Goal: Transaction & Acquisition: Book appointment/travel/reservation

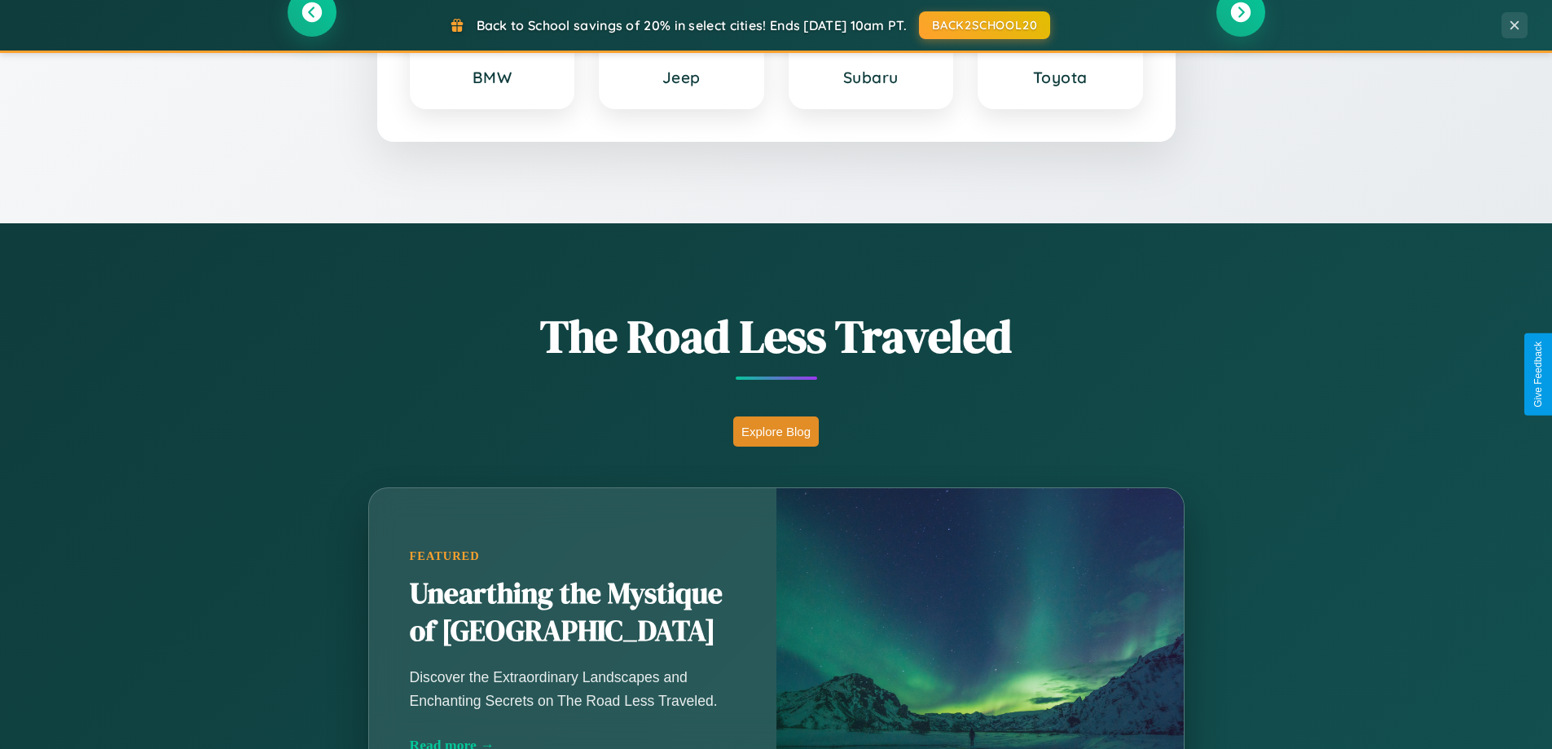
scroll to position [3136, 0]
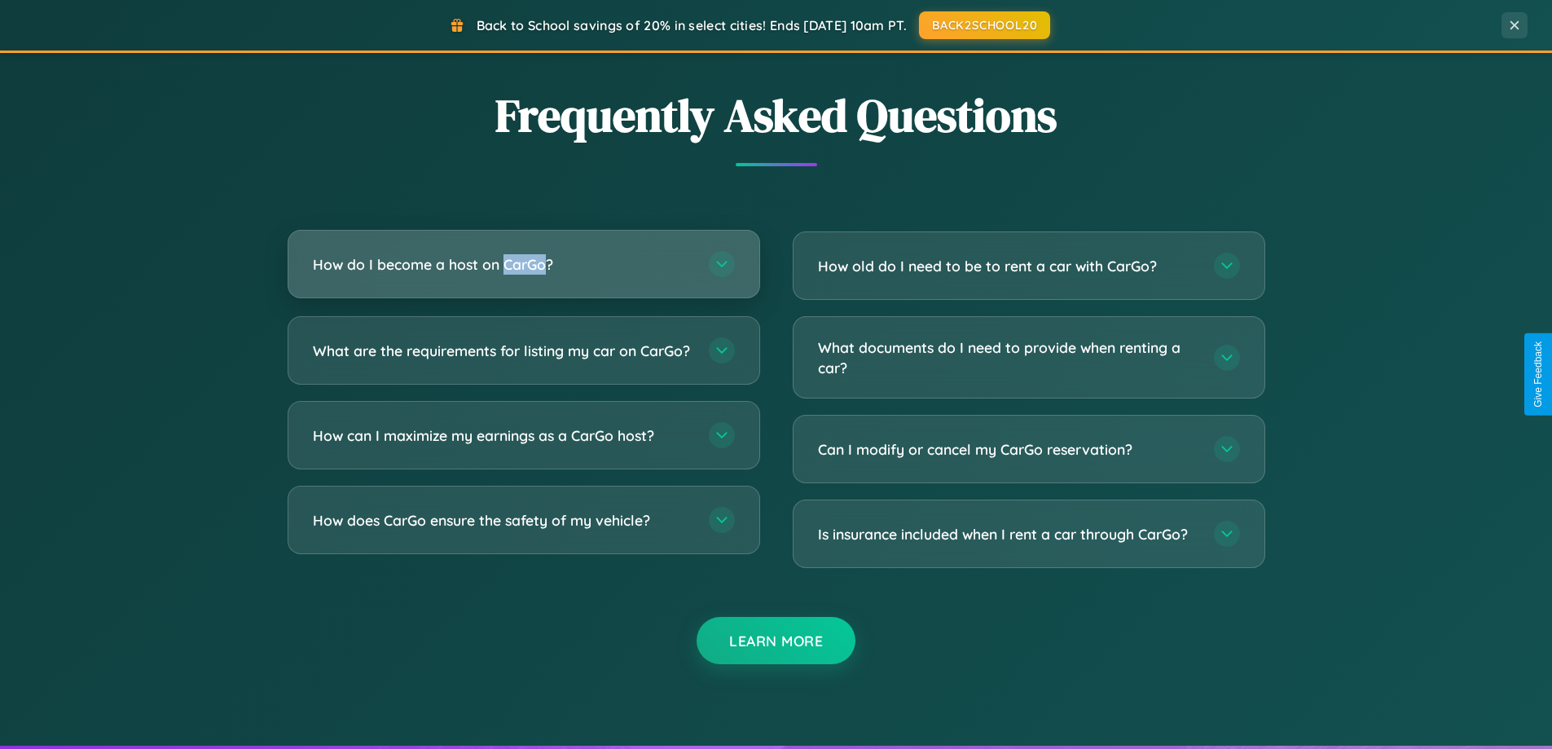
click at [523, 264] on h3 "How do I become a host on CarGo?" at bounding box center [503, 264] width 380 height 20
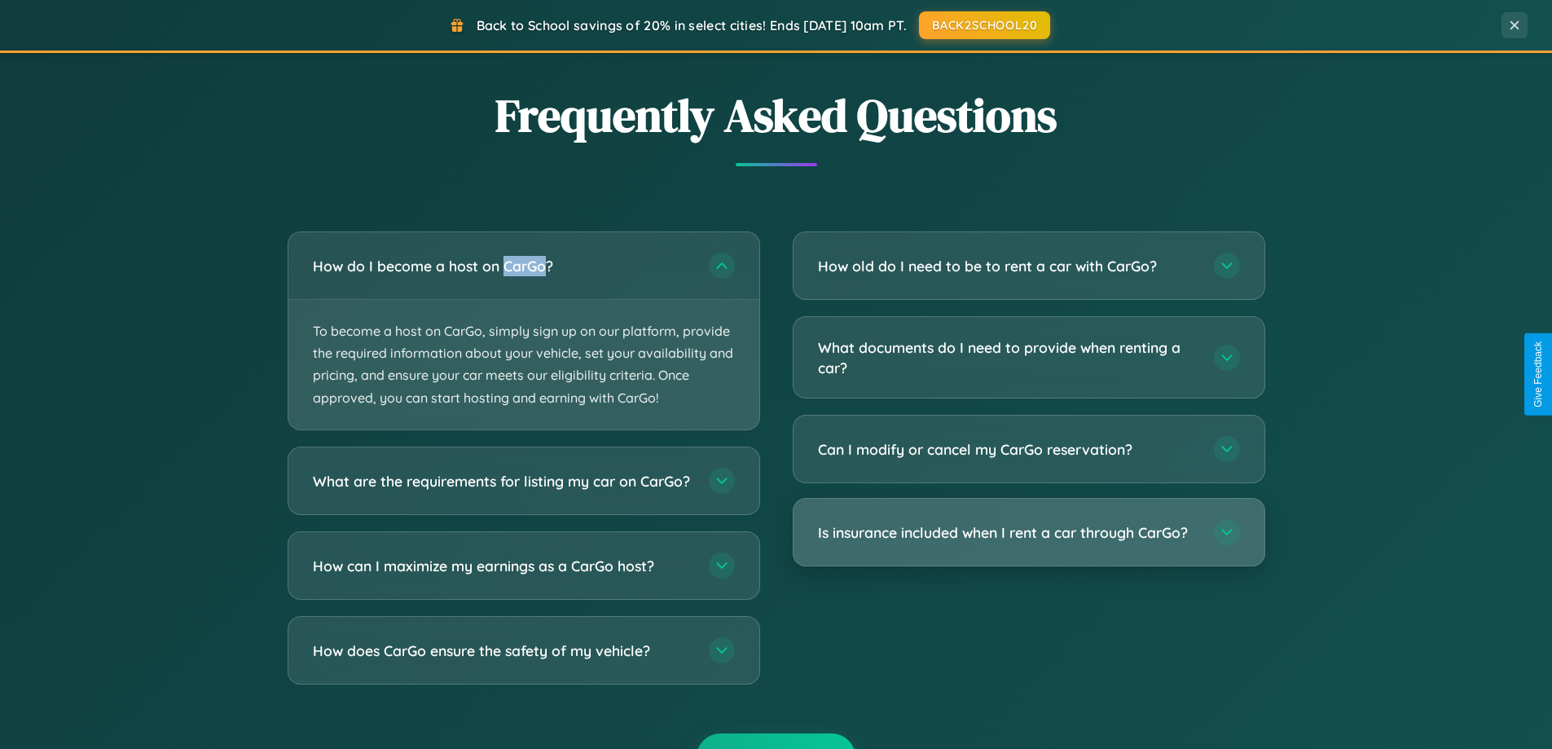
click at [1028, 534] on h3 "Is insurance included when I rent a car through CarGo?" at bounding box center [1008, 532] width 380 height 20
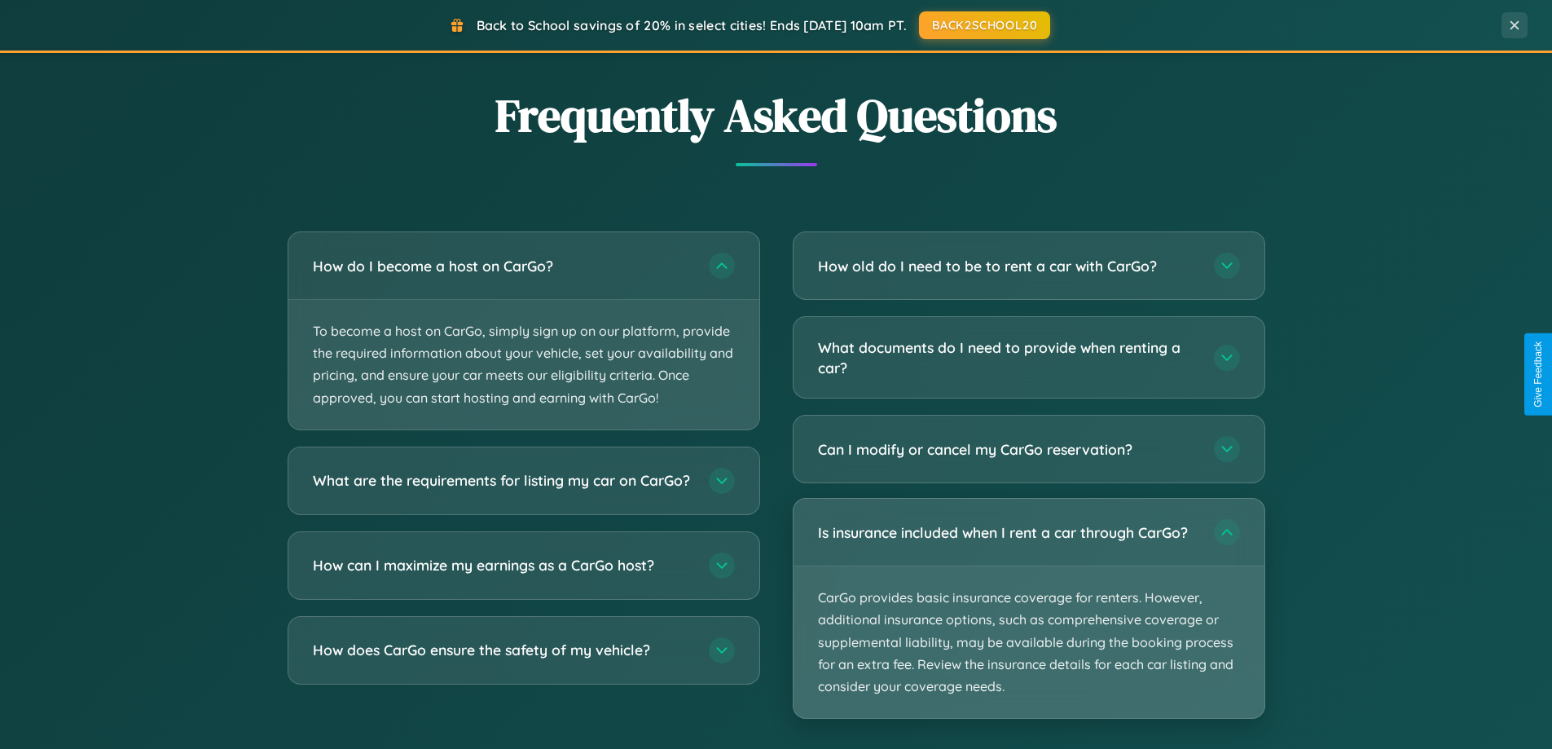
click at [1028, 608] on p "CarGo provides basic insurance coverage for renters. However, additional insura…" at bounding box center [1029, 642] width 471 height 152
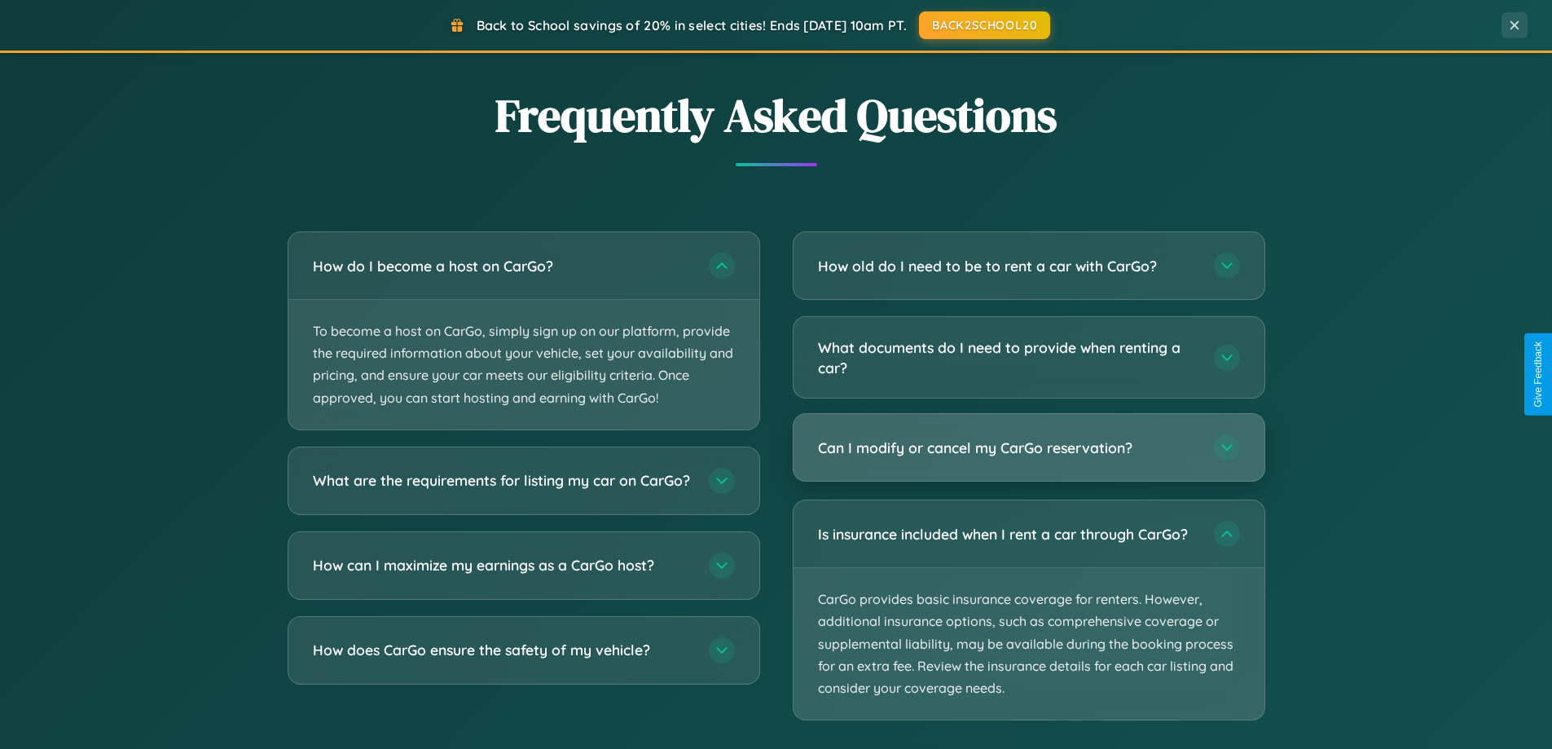
click at [1028, 449] on h3 "Can I modify or cancel my CarGo reservation?" at bounding box center [1008, 448] width 380 height 20
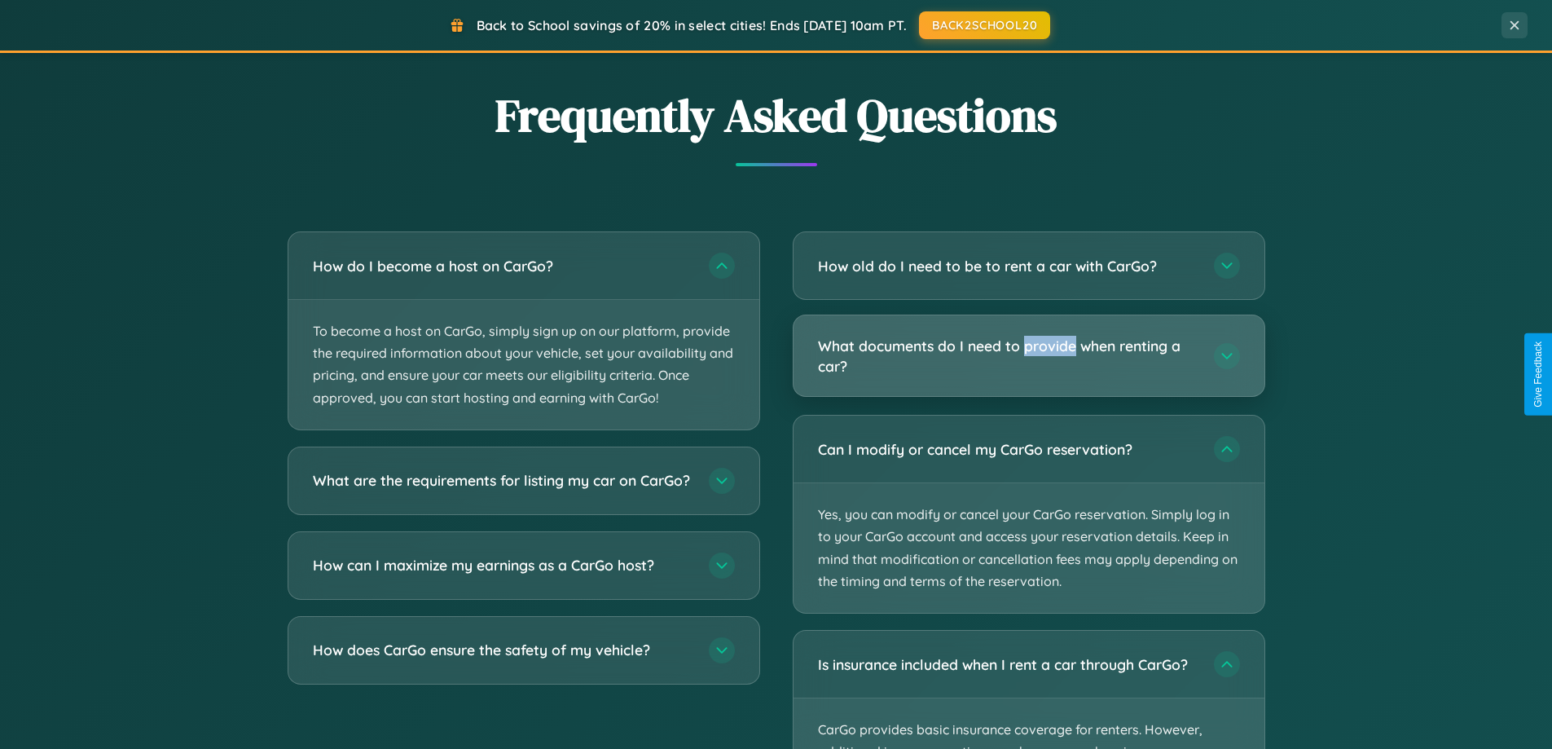
click at [1028, 355] on h3 "What documents do I need to provide when renting a car?" at bounding box center [1008, 356] width 380 height 40
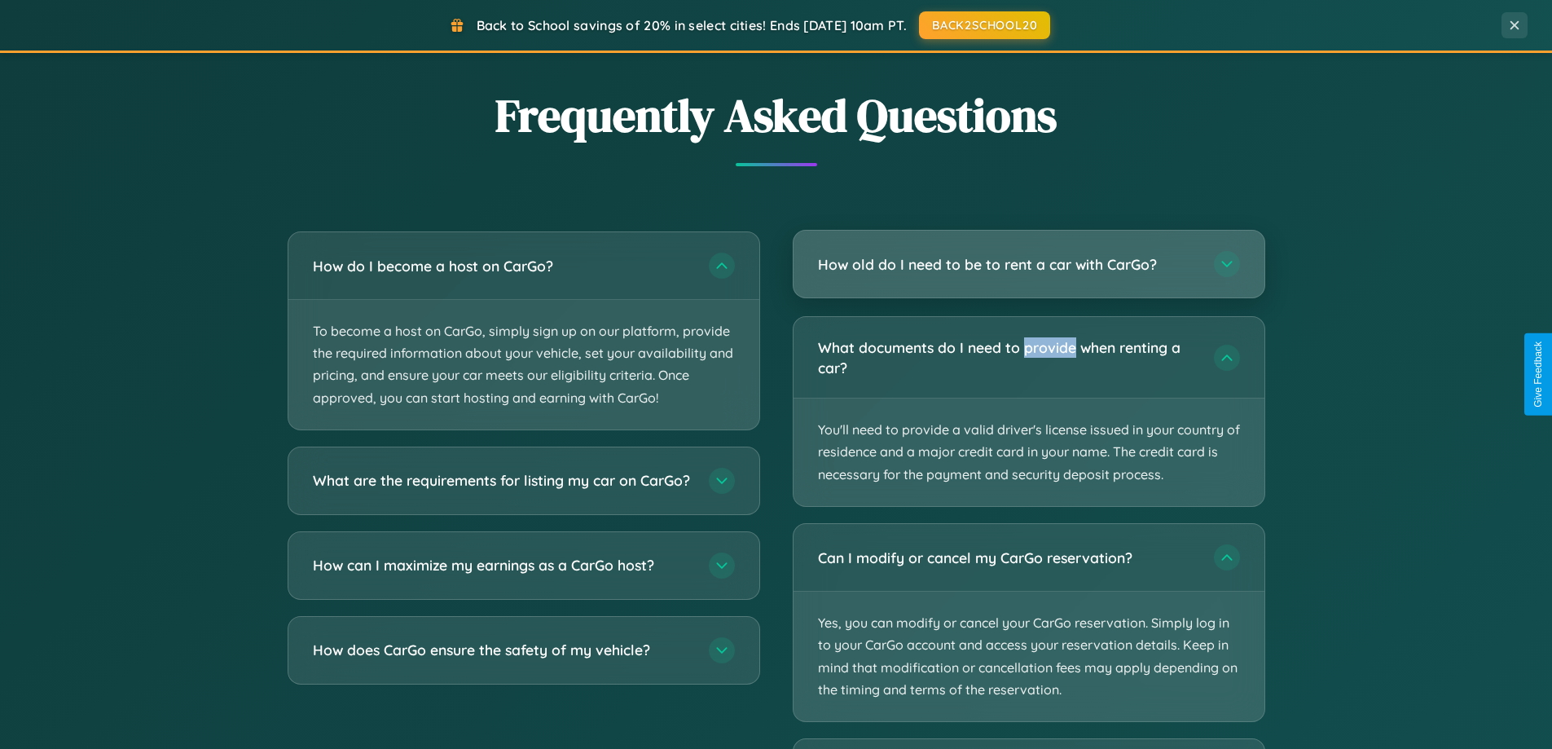
click at [1028, 266] on h3 "How old do I need to be to rent a car with CarGo?" at bounding box center [1008, 264] width 380 height 20
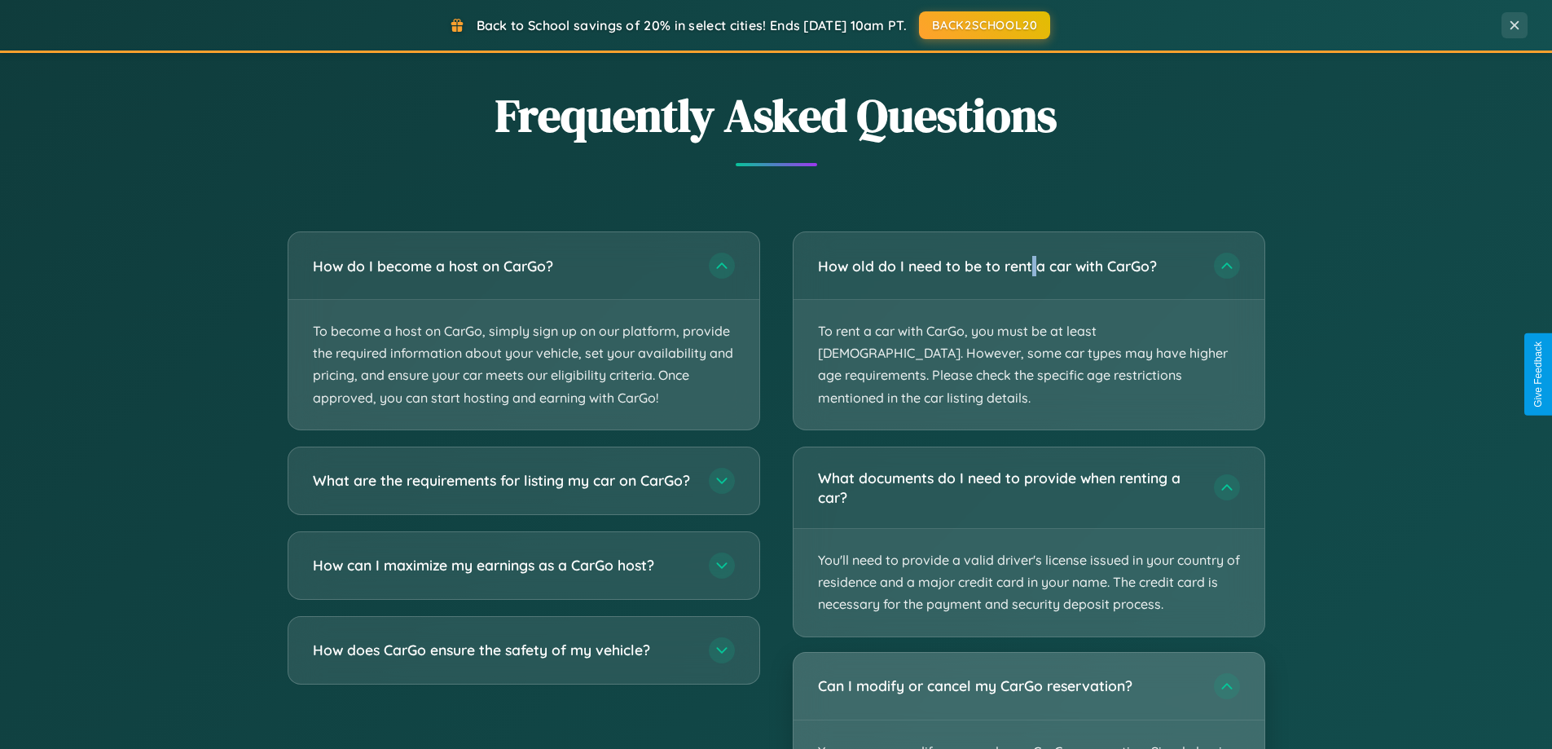
click at [1028, 689] on div "Can I modify or cancel my CarGo reservation?" at bounding box center [1029, 686] width 471 height 67
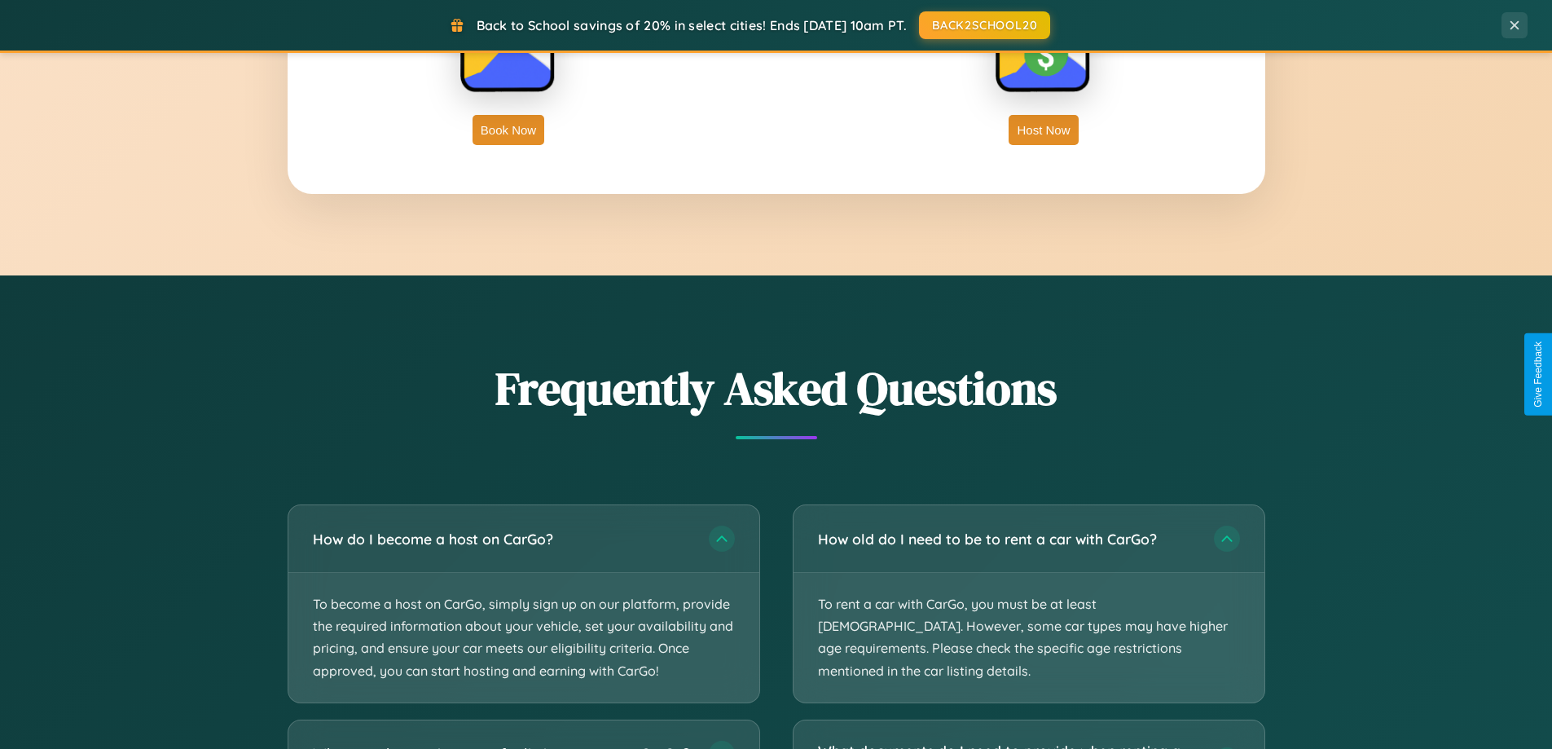
scroll to position [2618, 0]
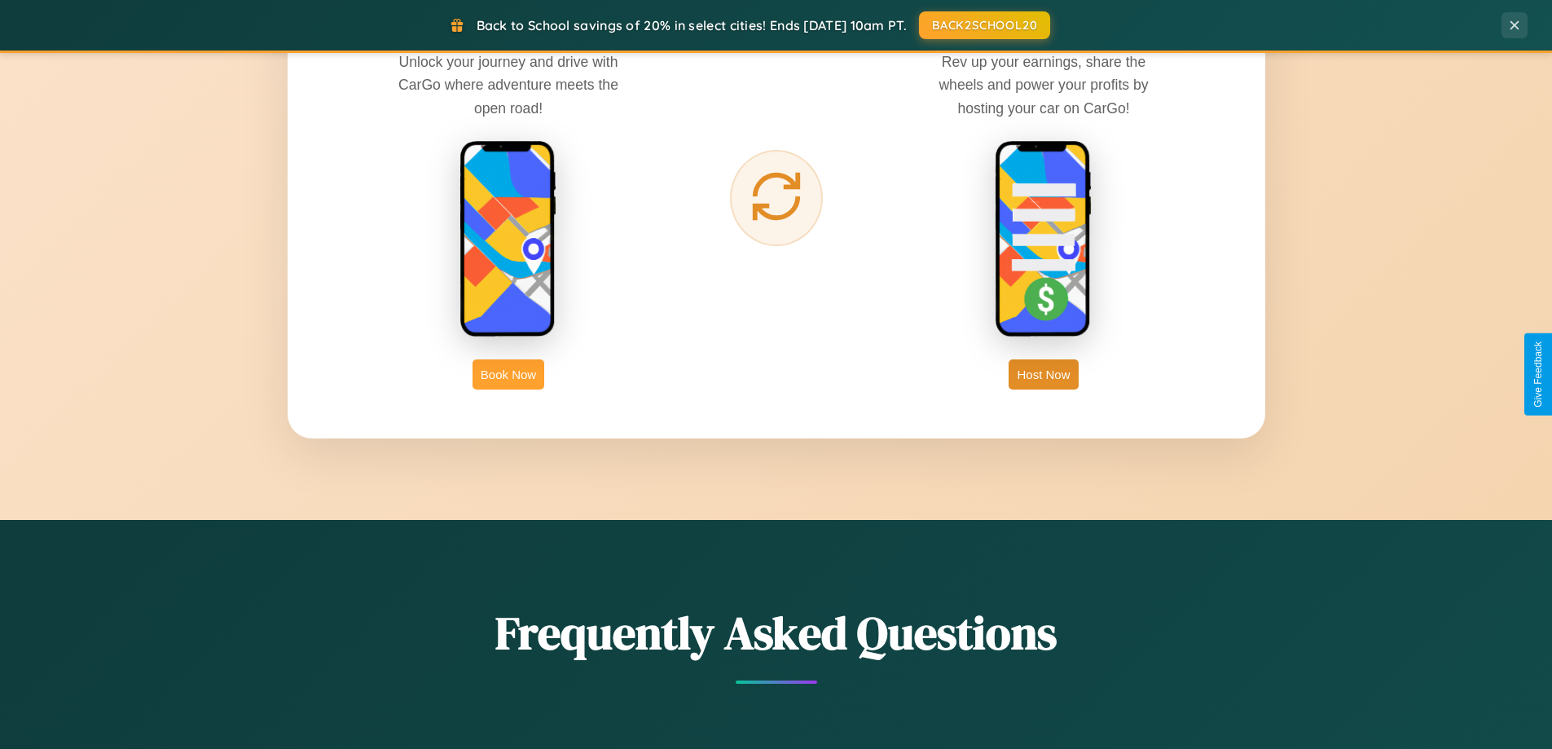
click at [508, 374] on button "Book Now" at bounding box center [509, 374] width 72 height 30
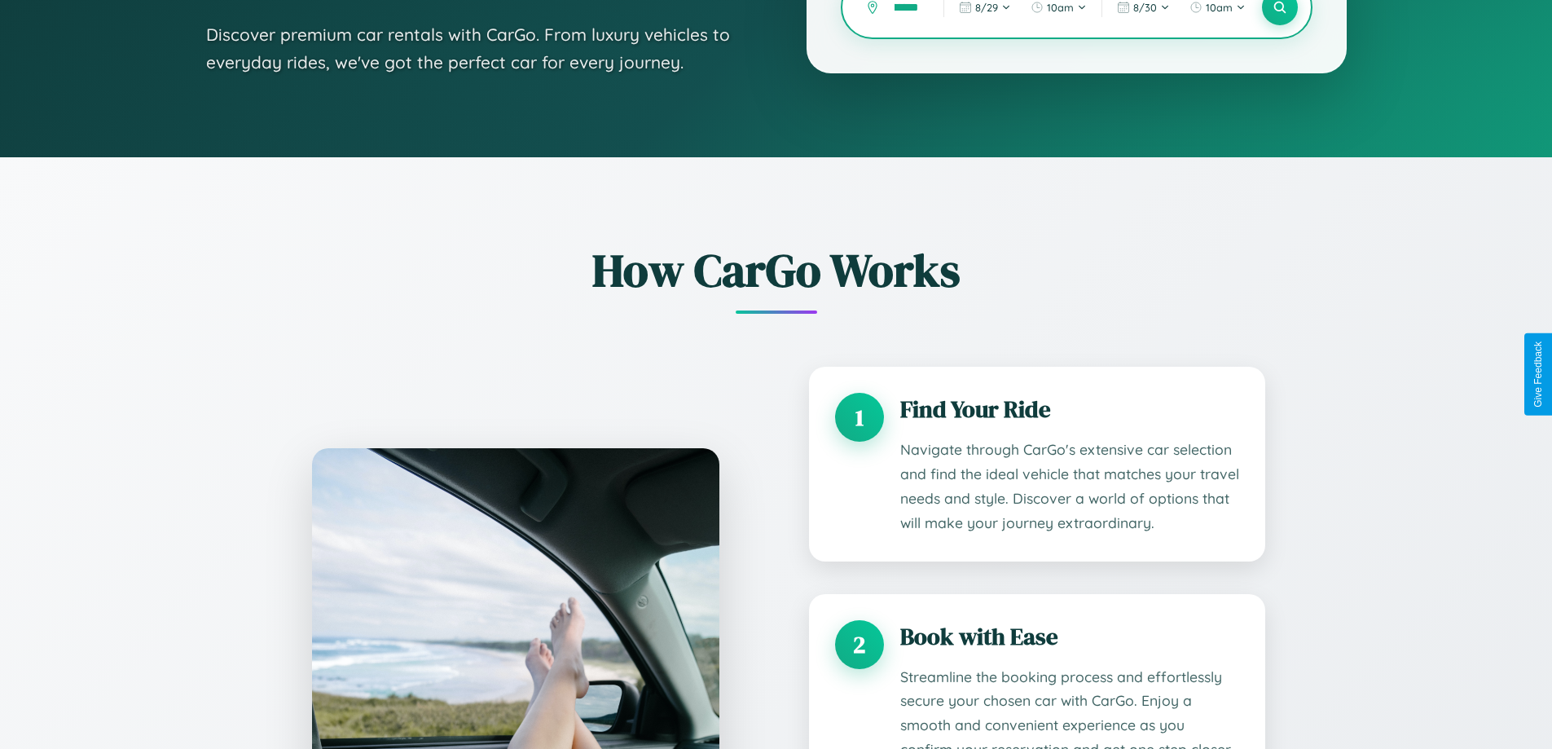
scroll to position [1358, 0]
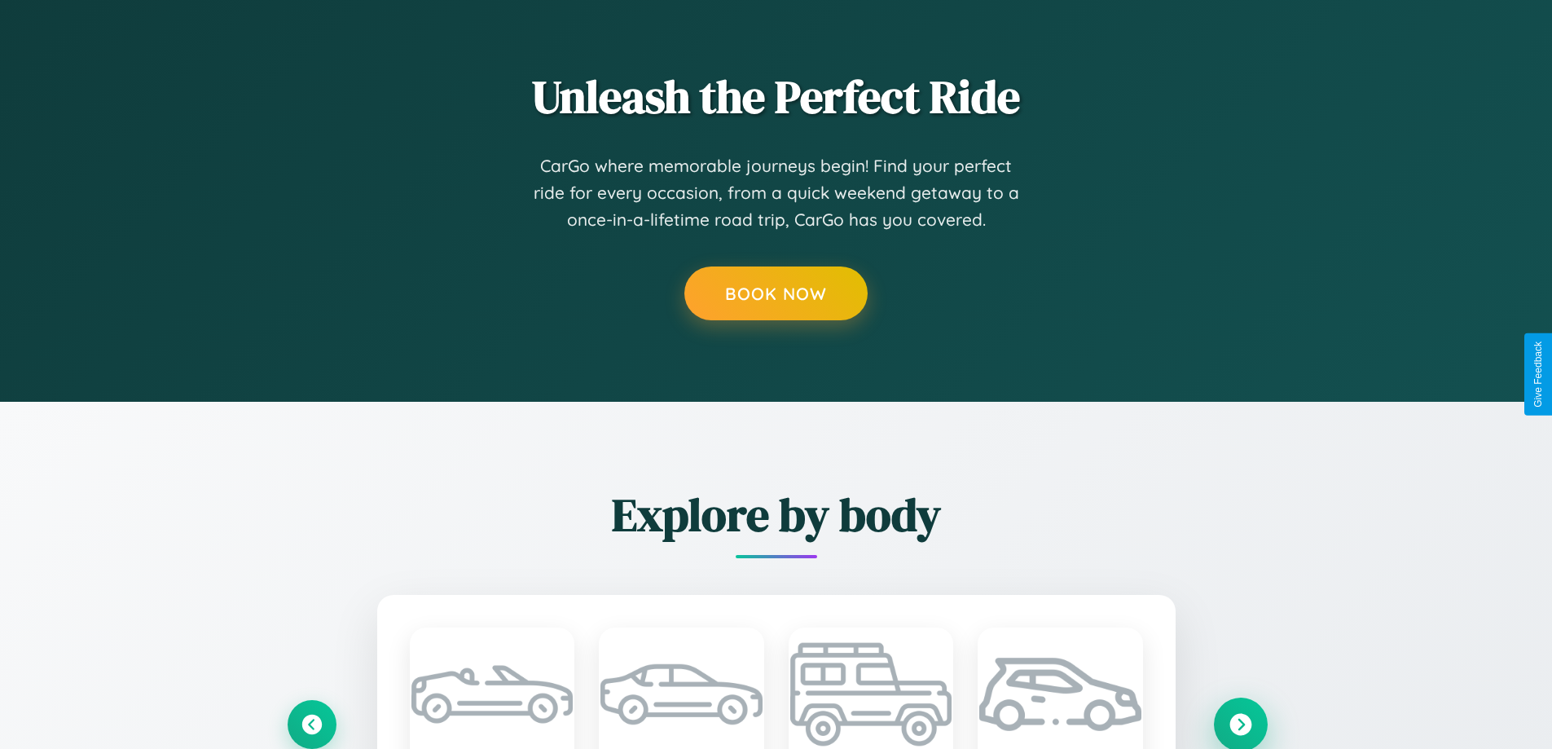
type input "********"
click at [1240, 724] on icon at bounding box center [1241, 724] width 22 height 22
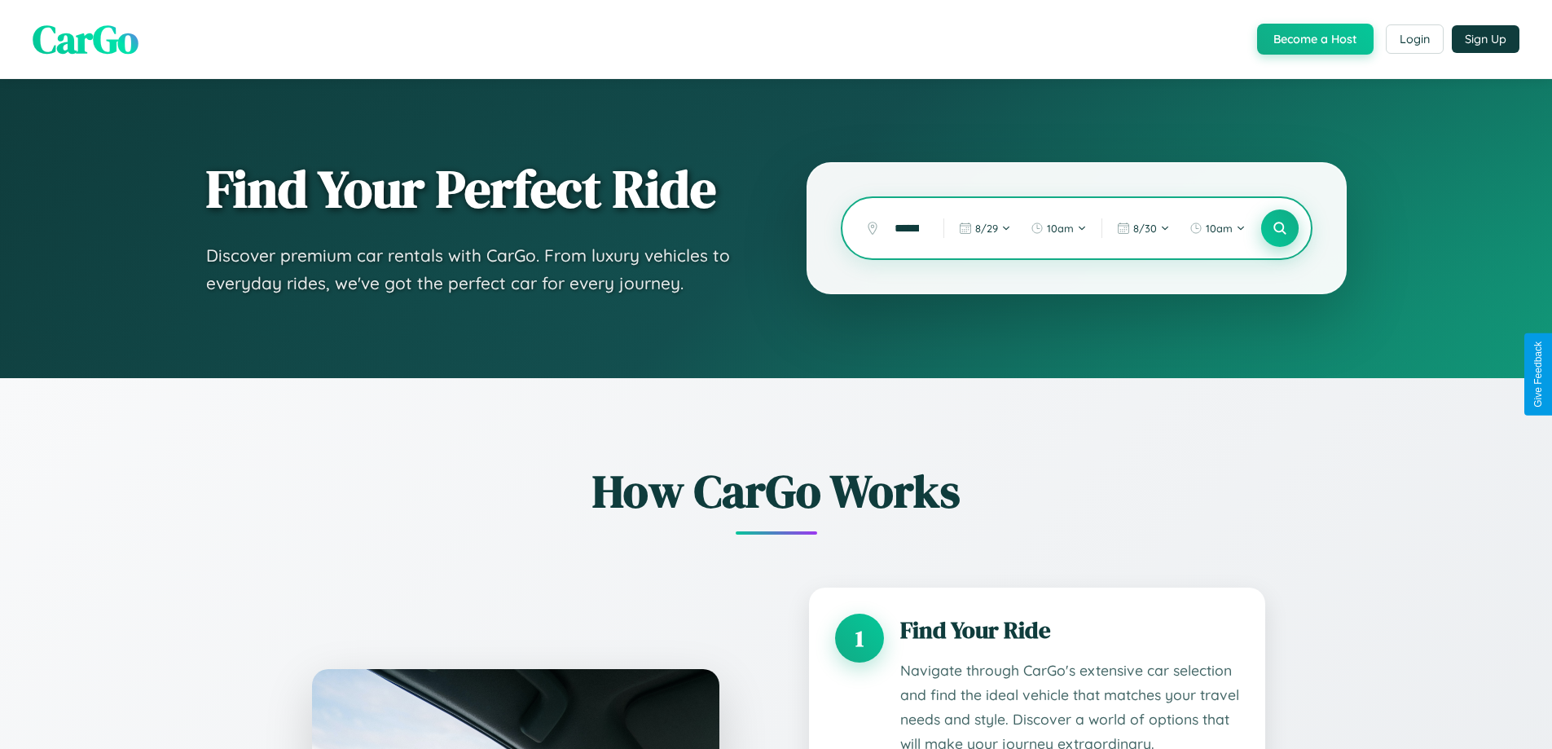
click at [1279, 228] on icon at bounding box center [1279, 228] width 15 height 15
